Goal: Check status: Check status

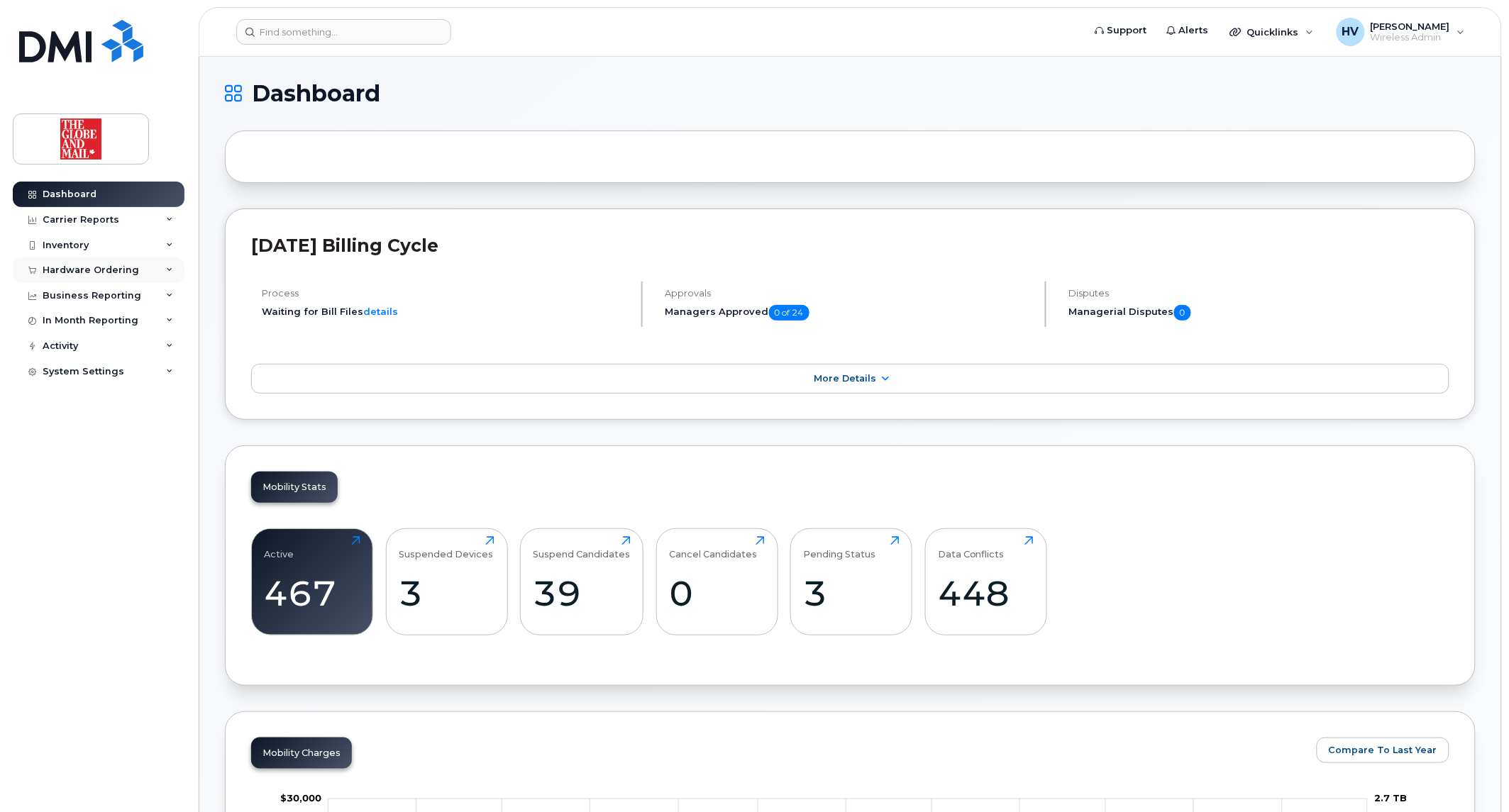
click at [92, 267] on div "Hardware Ordering" at bounding box center [91, 270] width 97 height 12
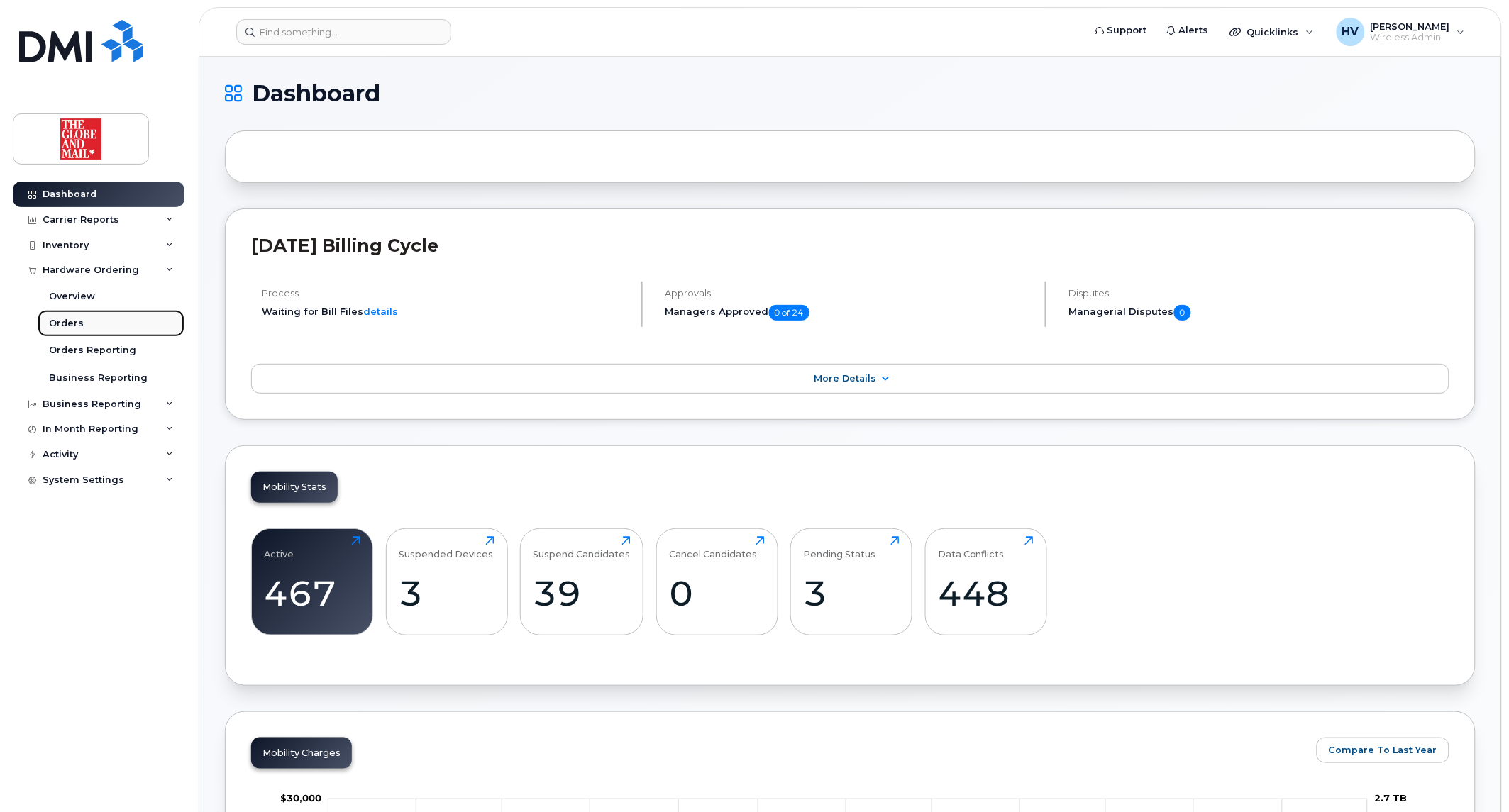
click at [76, 324] on div "Orders" at bounding box center [66, 323] width 35 height 12
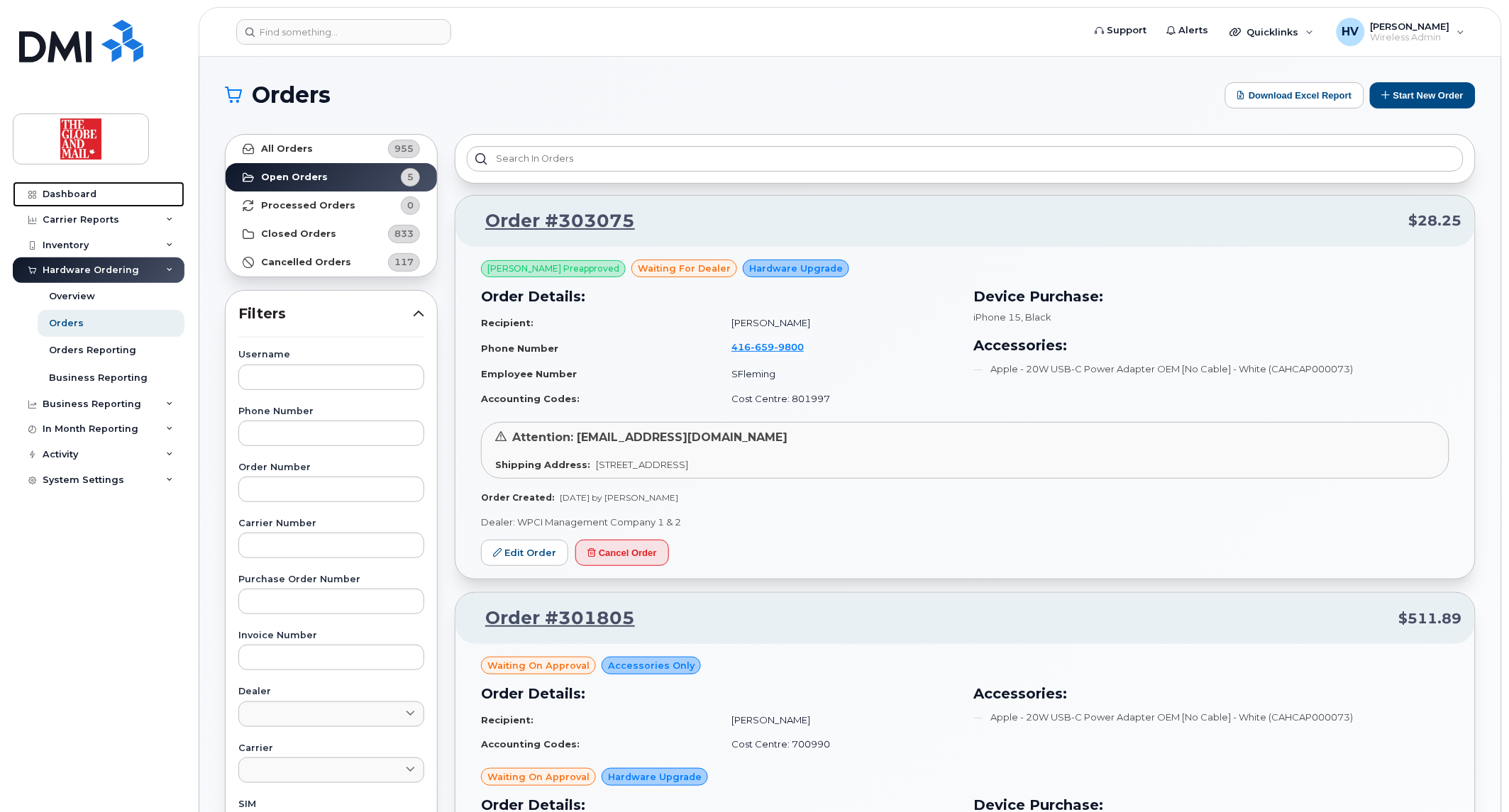
drag, startPoint x: 80, startPoint y: 195, endPoint x: 135, endPoint y: 126, distance: 88.2
click at [80, 195] on div "Dashboard" at bounding box center [69, 194] width 54 height 12
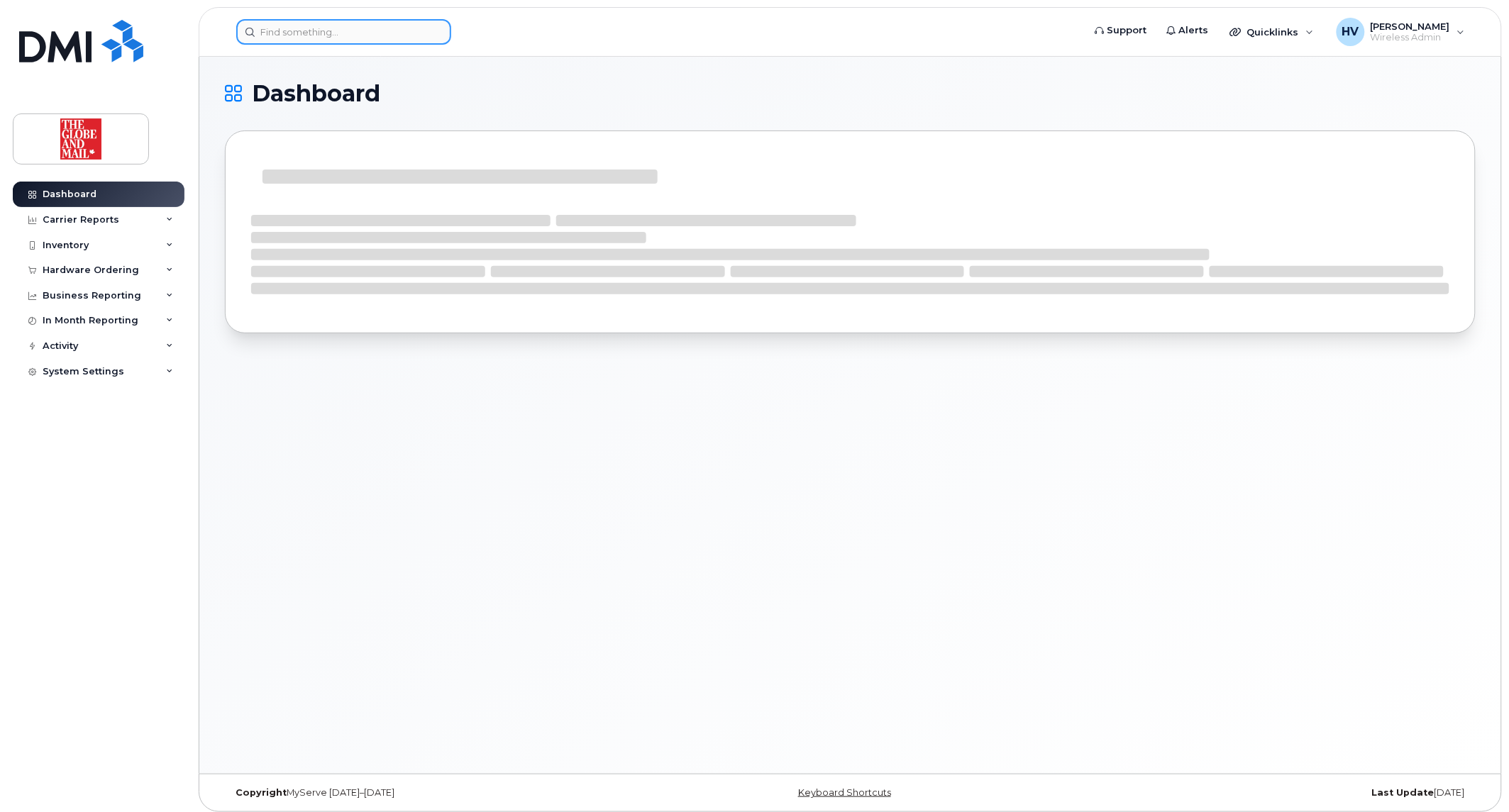
click at [292, 27] on input at bounding box center [344, 32] width 215 height 26
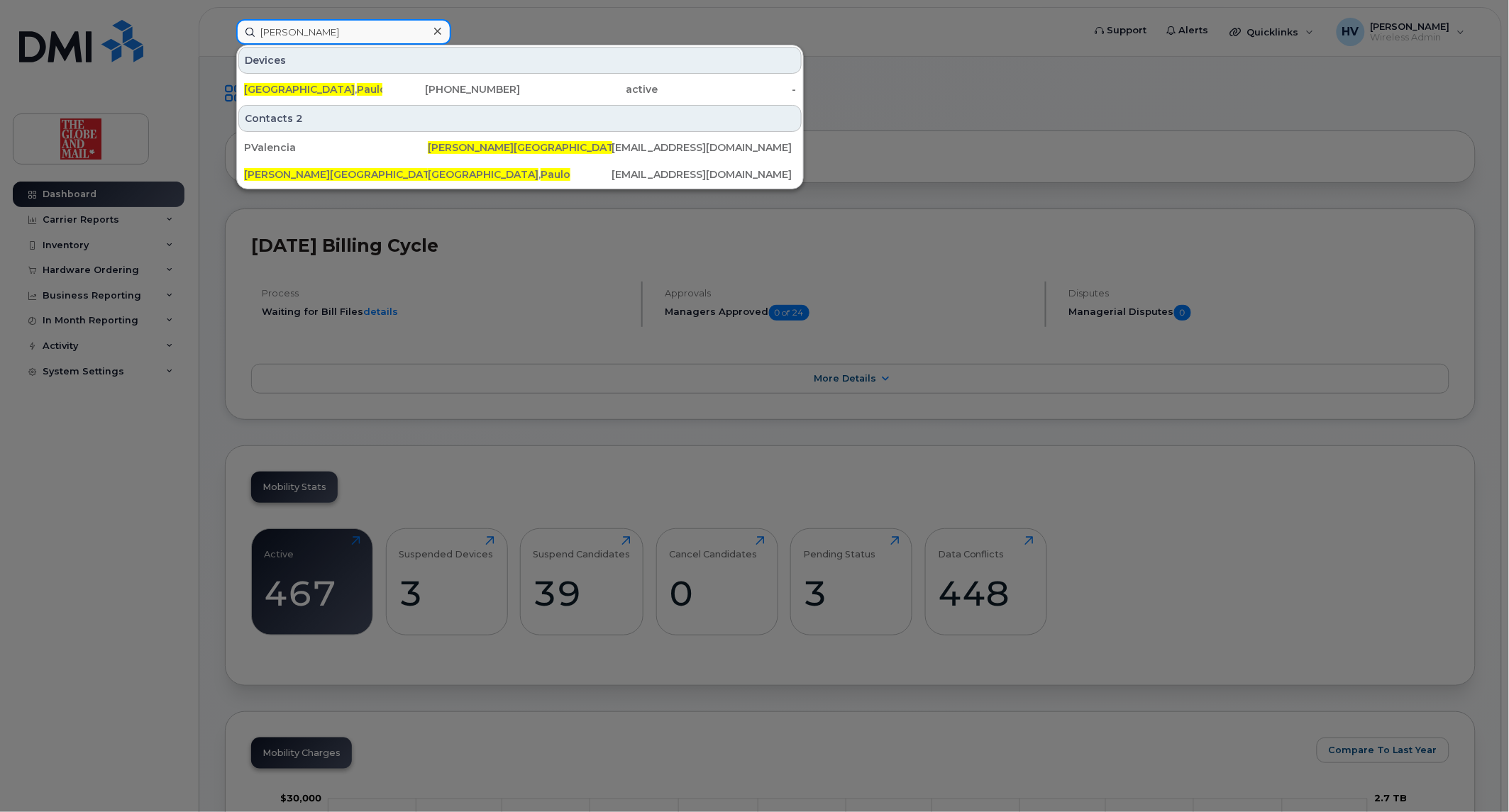
type input "paulo valencia"
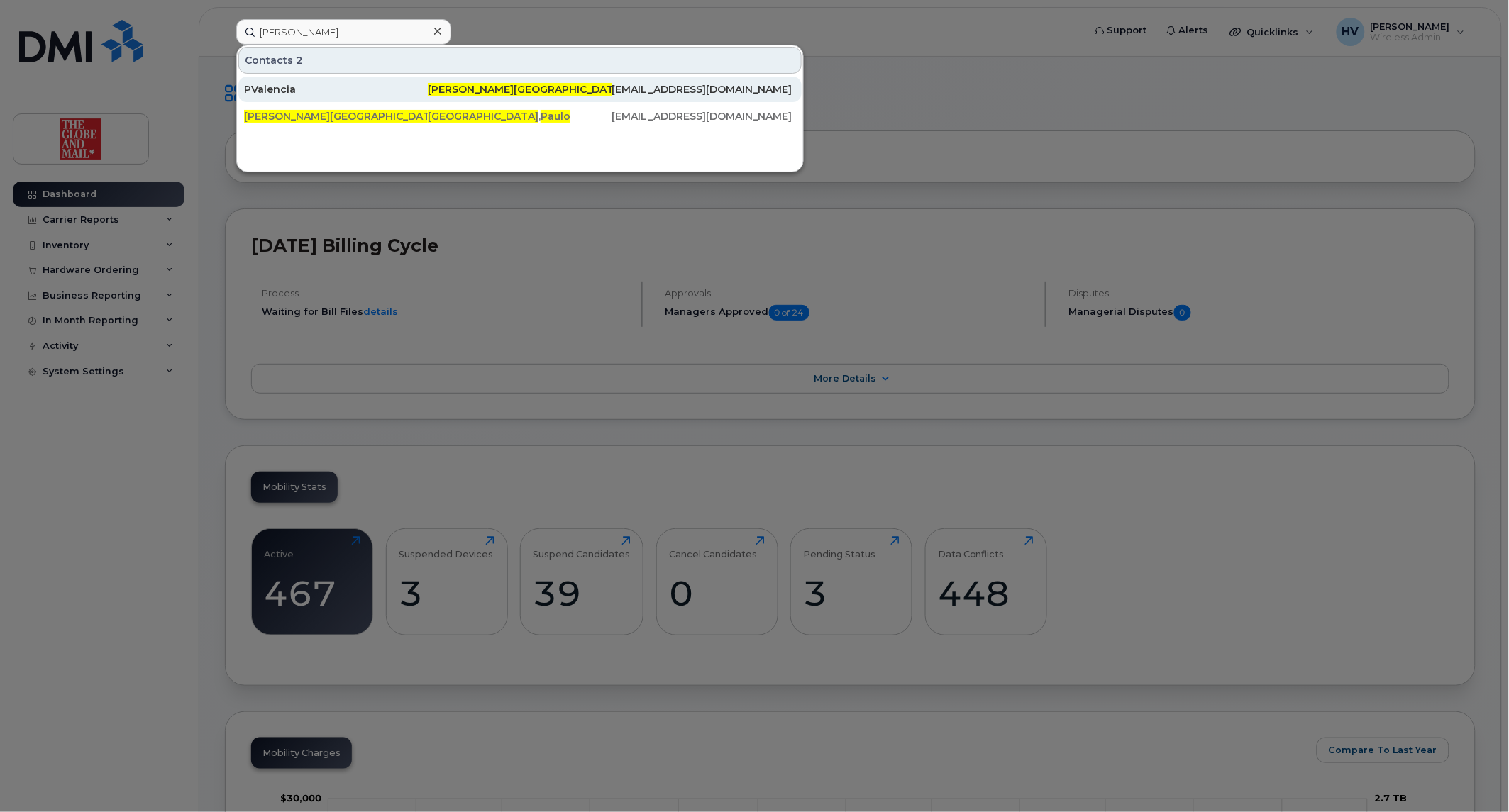
click at [285, 83] on div "PValencia" at bounding box center [336, 90] width 184 height 14
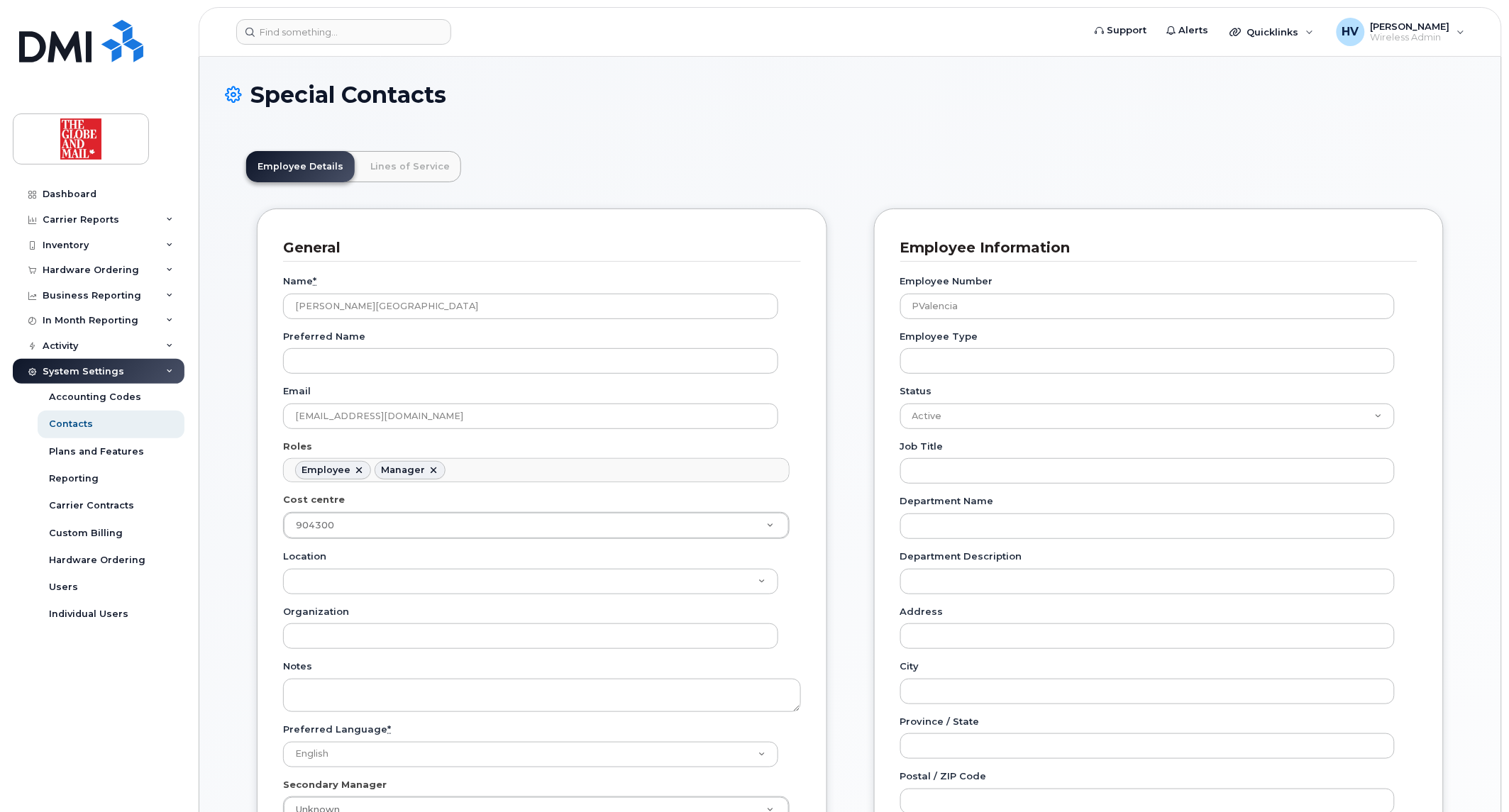
scroll to position [43, 0]
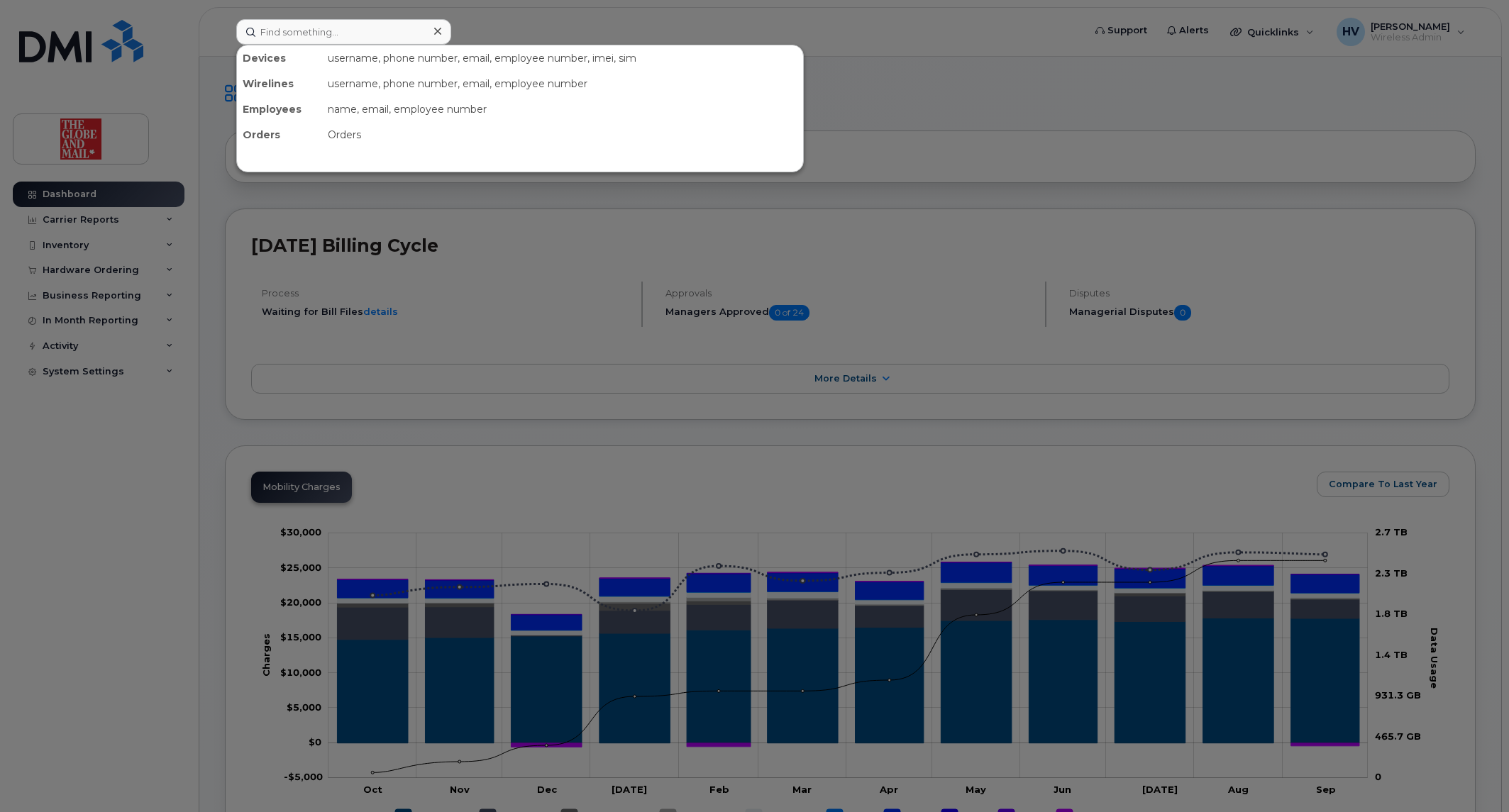
click at [296, 24] on input at bounding box center [344, 32] width 215 height 26
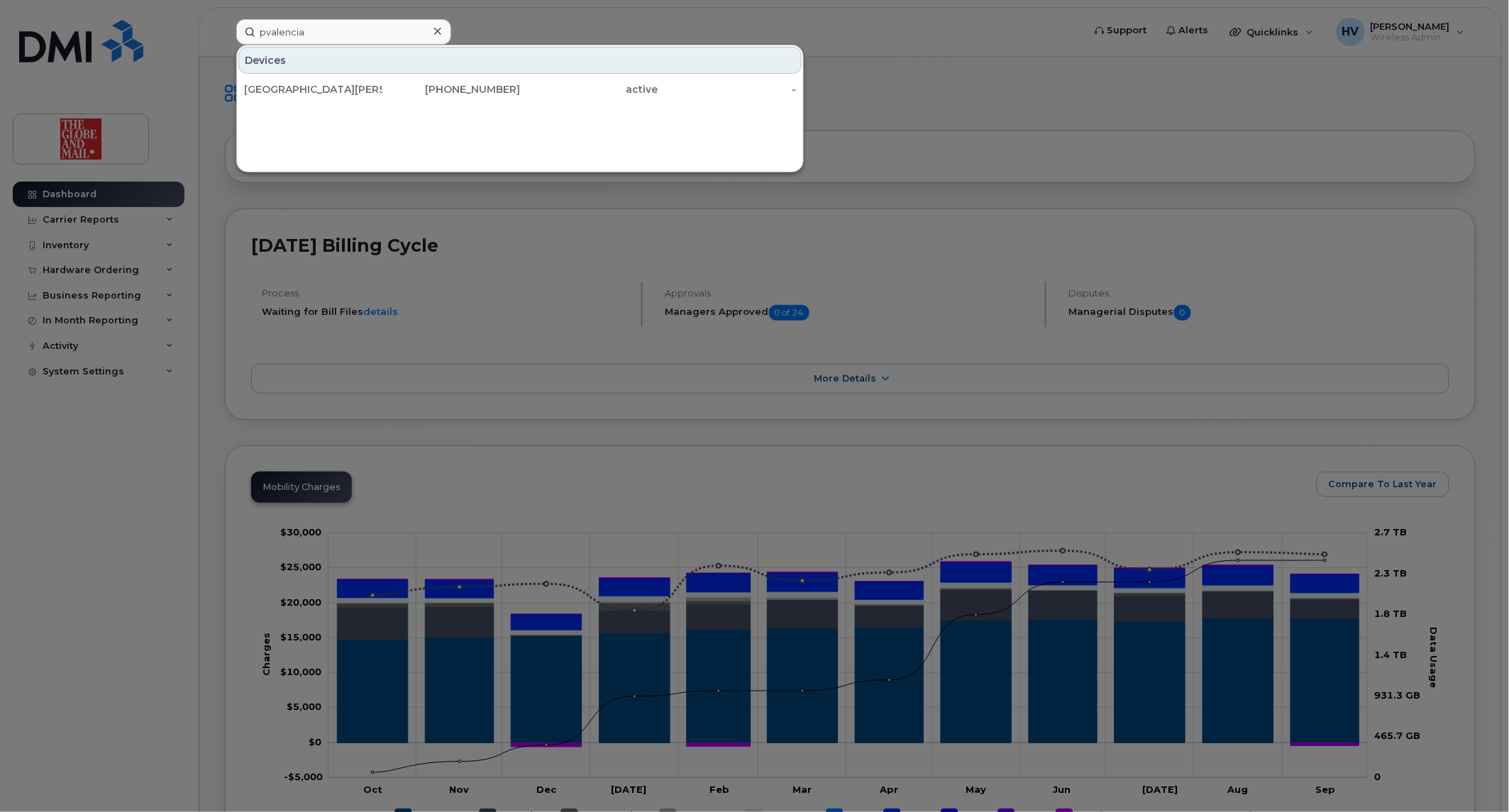
type input "pvalencia"
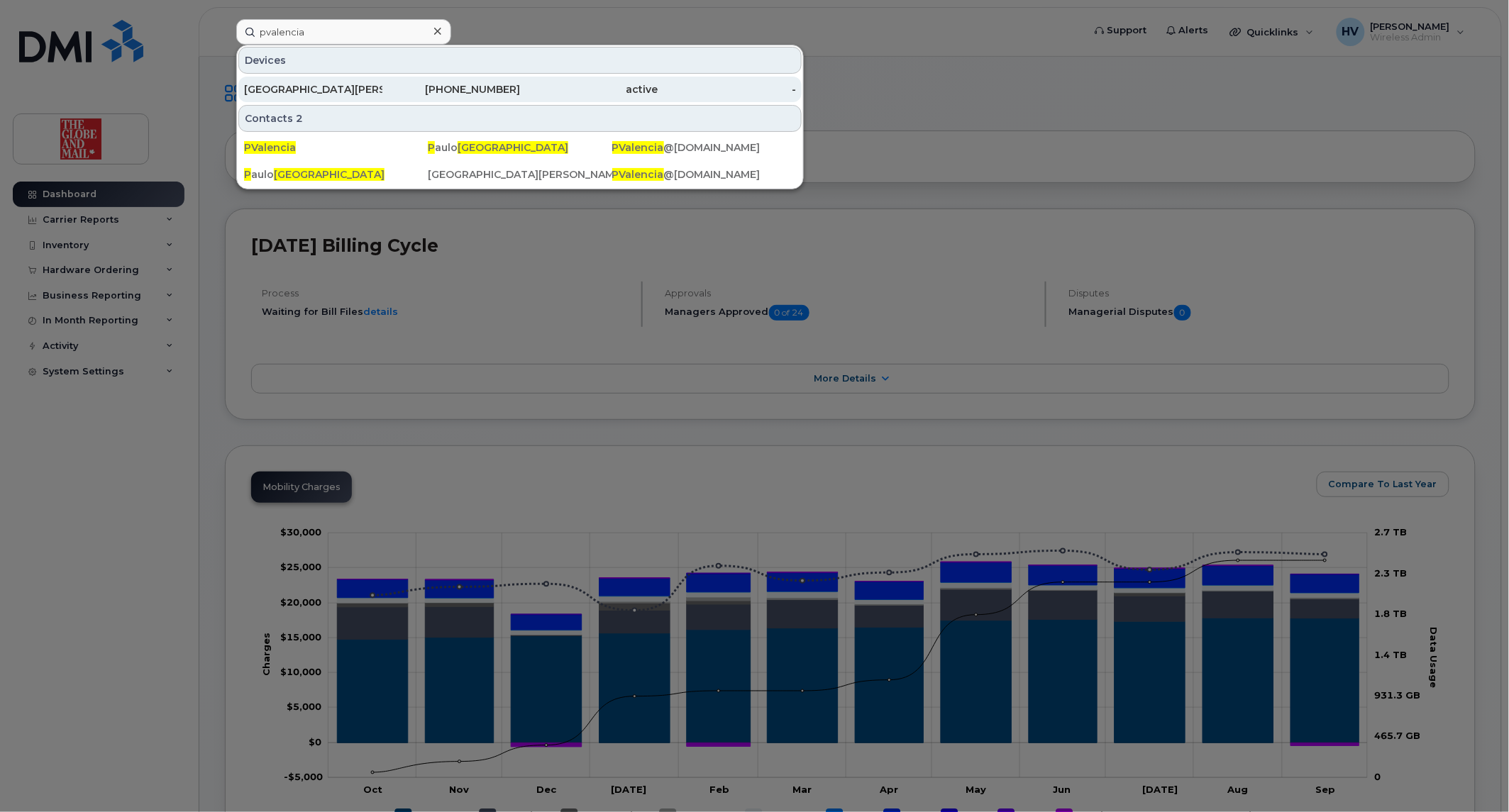
click at [264, 83] on div "[GEOGRAPHIC_DATA][PERSON_NAME][GEOGRAPHIC_DATA]" at bounding box center [313, 90] width 138 height 14
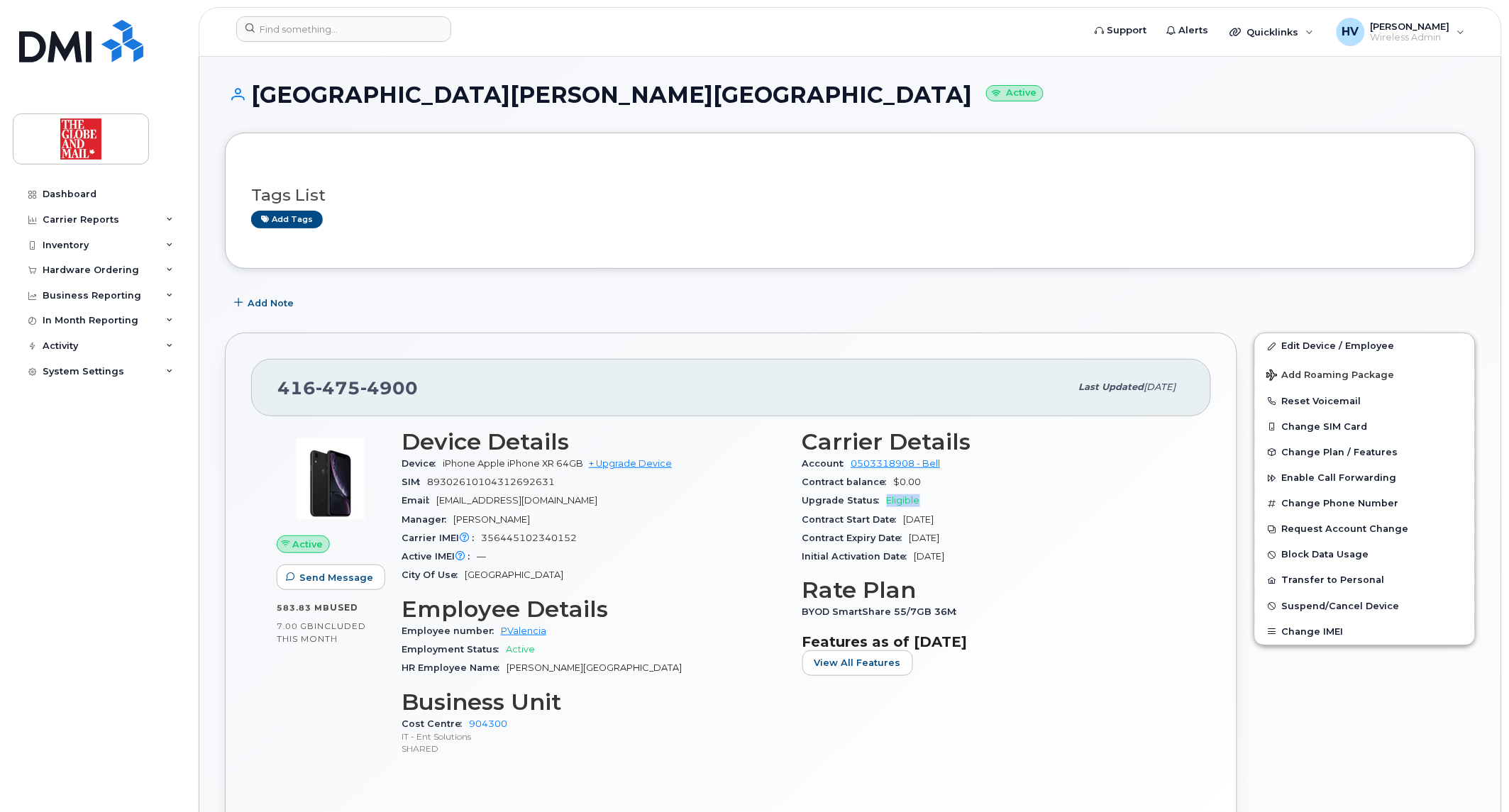
drag, startPoint x: 888, startPoint y: 501, endPoint x: 933, endPoint y: 501, distance: 45.0
click at [933, 501] on div "Upgrade Status Eligible" at bounding box center [994, 501] width 383 height 19
